Goal: Find specific page/section: Find specific page/section

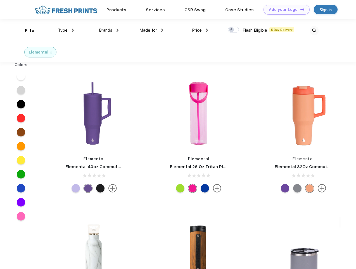
click at [285, 10] on link "Add your Logo Design Tool" at bounding box center [287, 10] width 46 height 10
click at [0, 0] on div "Design Tool" at bounding box center [0, 0] width 0 height 0
click at [300, 9] on link "Add your Logo Design Tool" at bounding box center [287, 10] width 46 height 10
click at [27, 30] on div "Filter" at bounding box center [30, 30] width 11 height 6
click at [66, 30] on span "Type" at bounding box center [63, 30] width 10 height 5
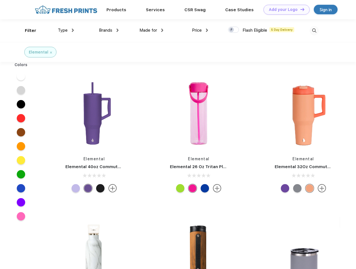
click at [109, 30] on span "Brands" at bounding box center [105, 30] width 13 height 5
click at [152, 30] on span "Made for" at bounding box center [149, 30] width 18 height 5
click at [200, 30] on span "Price" at bounding box center [197, 30] width 10 height 5
click at [234, 30] on div at bounding box center [233, 30] width 11 height 6
click at [232, 30] on input "checkbox" at bounding box center [230, 28] width 4 height 4
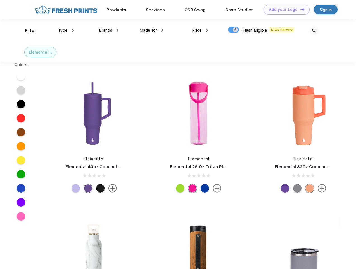
click at [314, 30] on img at bounding box center [314, 30] width 9 height 9
